Goal: Task Accomplishment & Management: Manage account settings

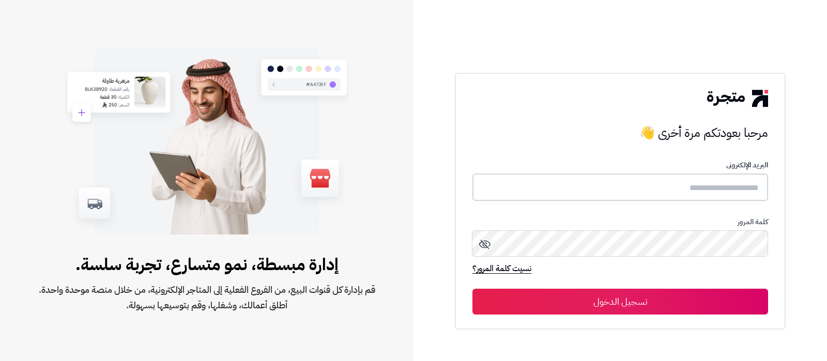
type input "**********"
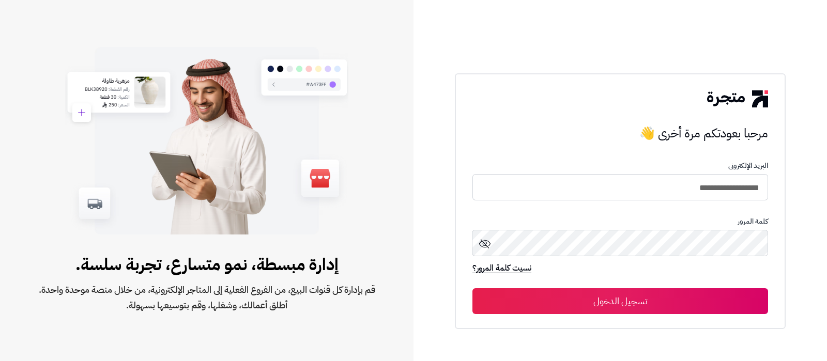
click at [635, 294] on button "تسجيل الدخول" at bounding box center [619, 301] width 295 height 26
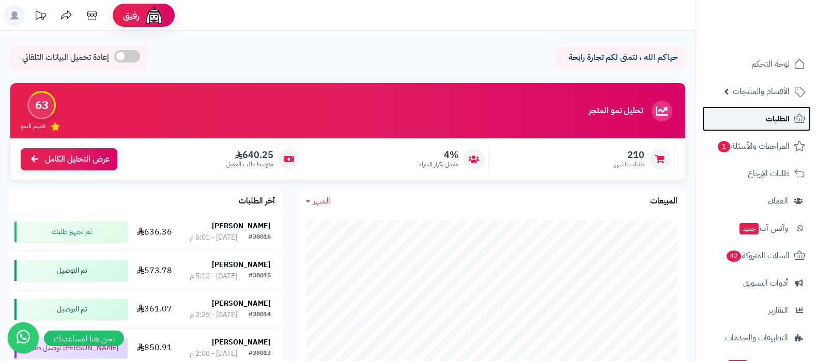
click at [749, 117] on link "الطلبات" at bounding box center [756, 118] width 108 height 25
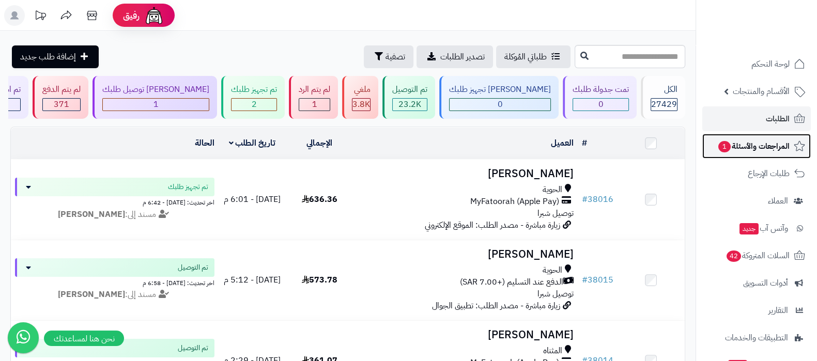
click at [745, 148] on span "المراجعات والأسئلة 1" at bounding box center [753, 146] width 72 height 14
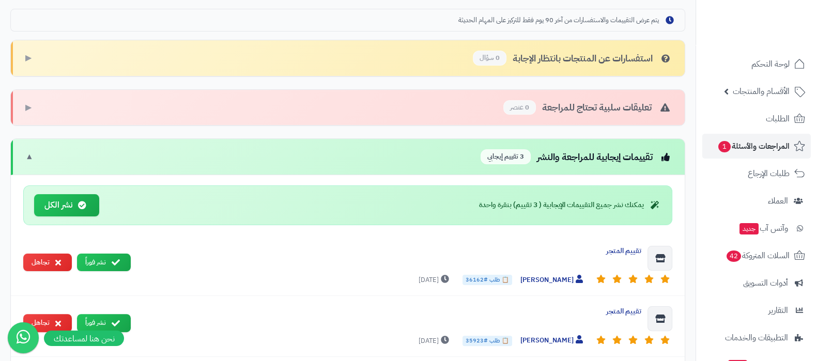
scroll to position [323, 0]
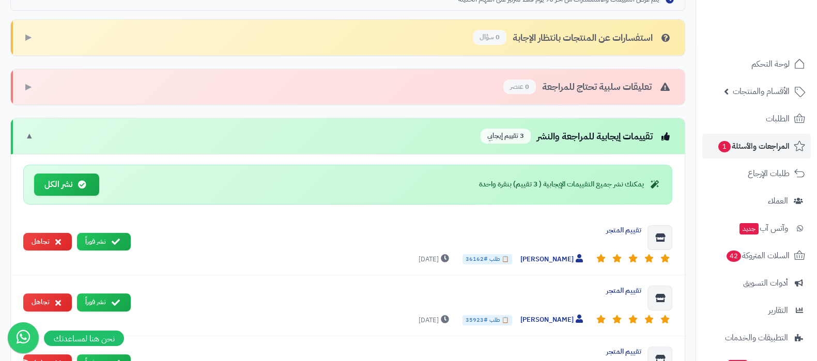
click at [372, 128] on div "تقييمات إيجابية للمراجعة والنشر 3 تقييم إيجابي ▼" at bounding box center [348, 136] width 674 height 36
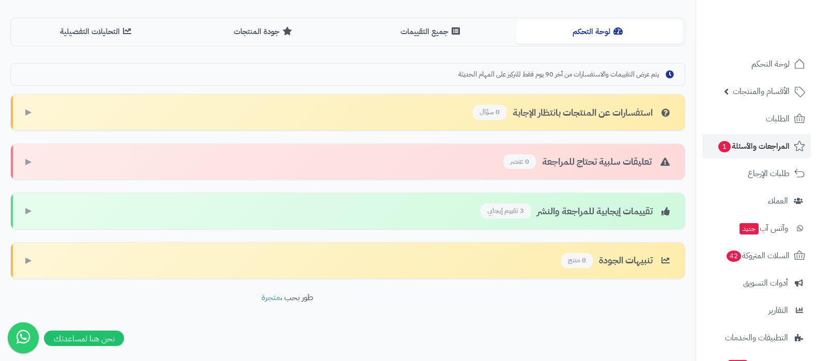
click at [371, 211] on div "تقييمات إيجابية للمراجعة والنشر 3 تقييم إيجابي ▶" at bounding box center [348, 211] width 674 height 36
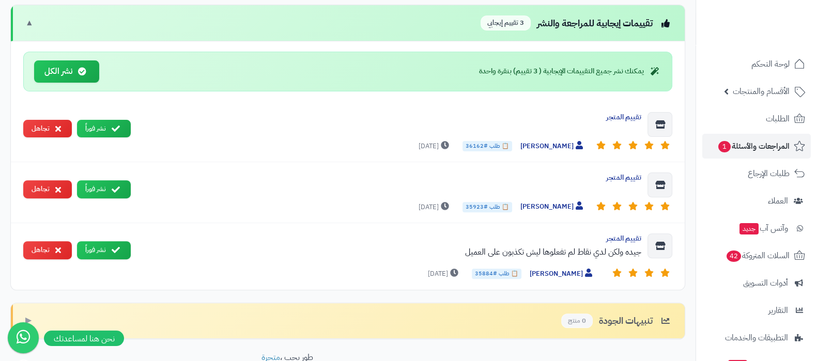
scroll to position [367, 0]
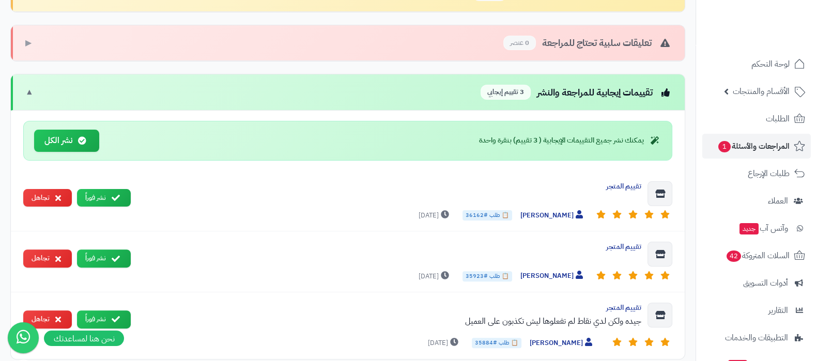
click at [328, 89] on div "تقييمات إيجابية للمراجعة والنشر 3 تقييم إيجابي ▼" at bounding box center [348, 92] width 674 height 36
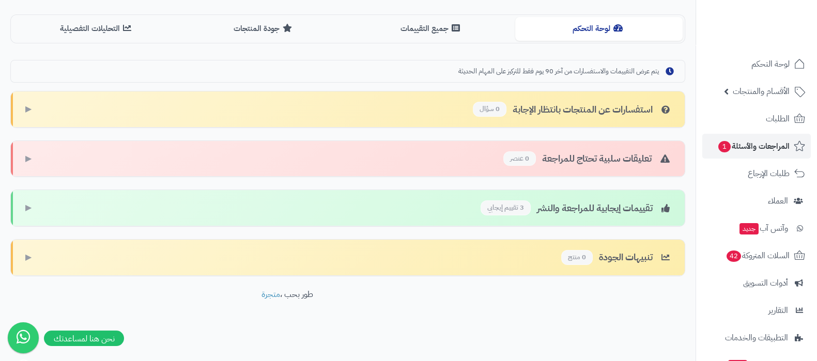
scroll to position [248, 0]
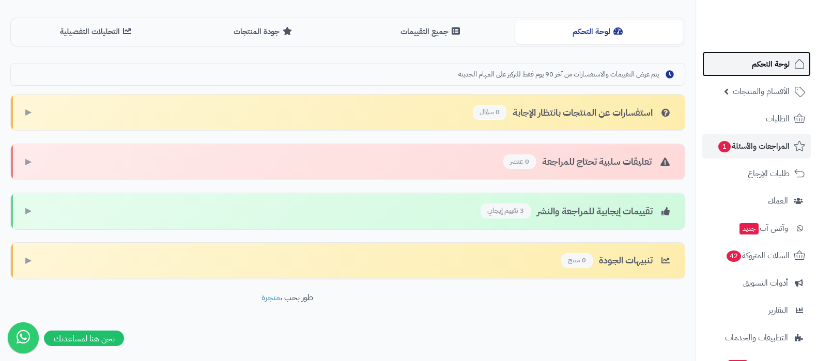
click at [750, 57] on link "لوحة التحكم" at bounding box center [756, 64] width 108 height 25
